Goal: Use online tool/utility

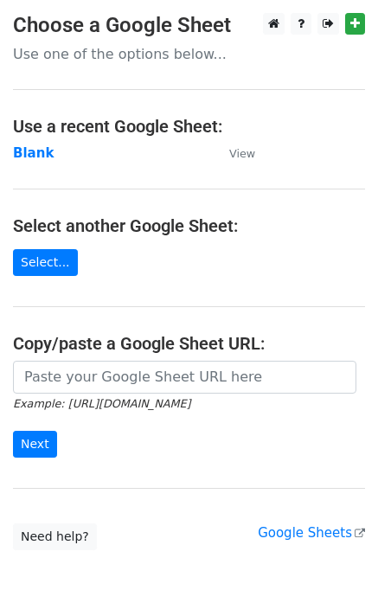
click at [36, 154] on strong "Blank" at bounding box center [33, 153] width 41 height 16
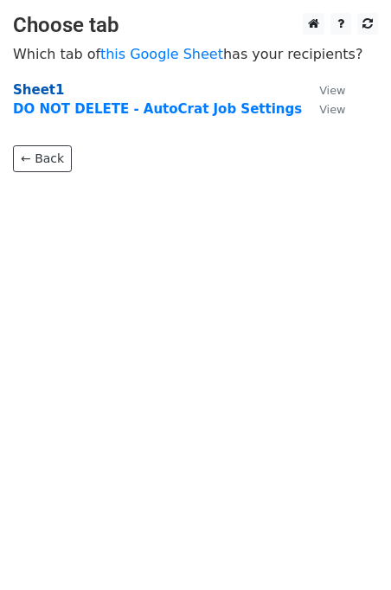
click at [29, 85] on strong "Sheet1" at bounding box center [38, 90] width 51 height 16
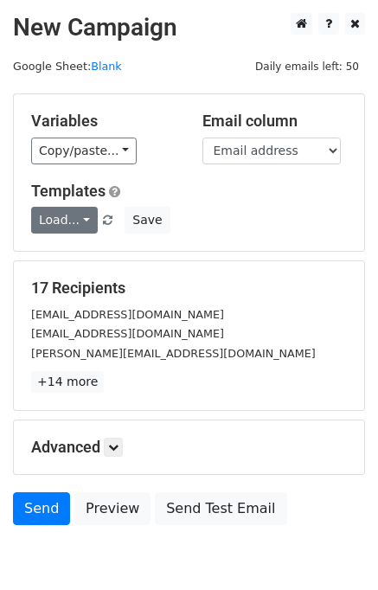
click at [80, 216] on link "Load..." at bounding box center [64, 220] width 67 height 27
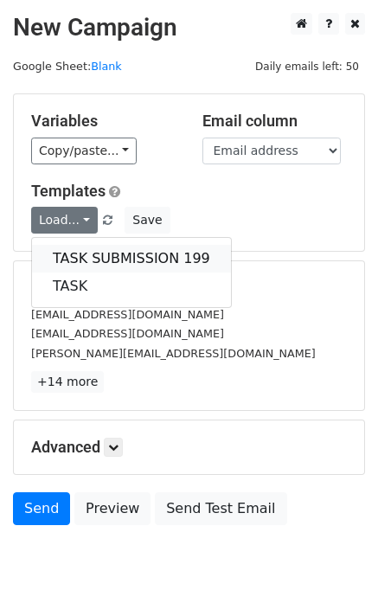
click at [100, 261] on link "TASK SUBMISSION 199" at bounding box center [131, 259] width 199 height 28
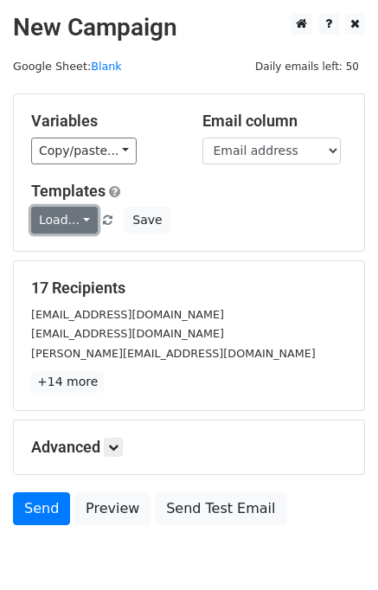
click at [80, 221] on link "Load..." at bounding box center [64, 220] width 67 height 27
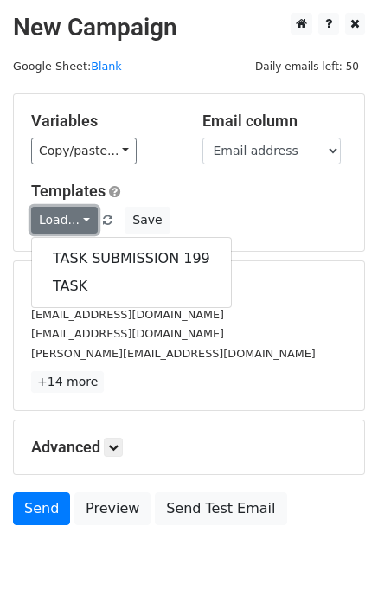
click at [80, 221] on link "Load..." at bounding box center [64, 220] width 67 height 27
